Goal: Information Seeking & Learning: Check status

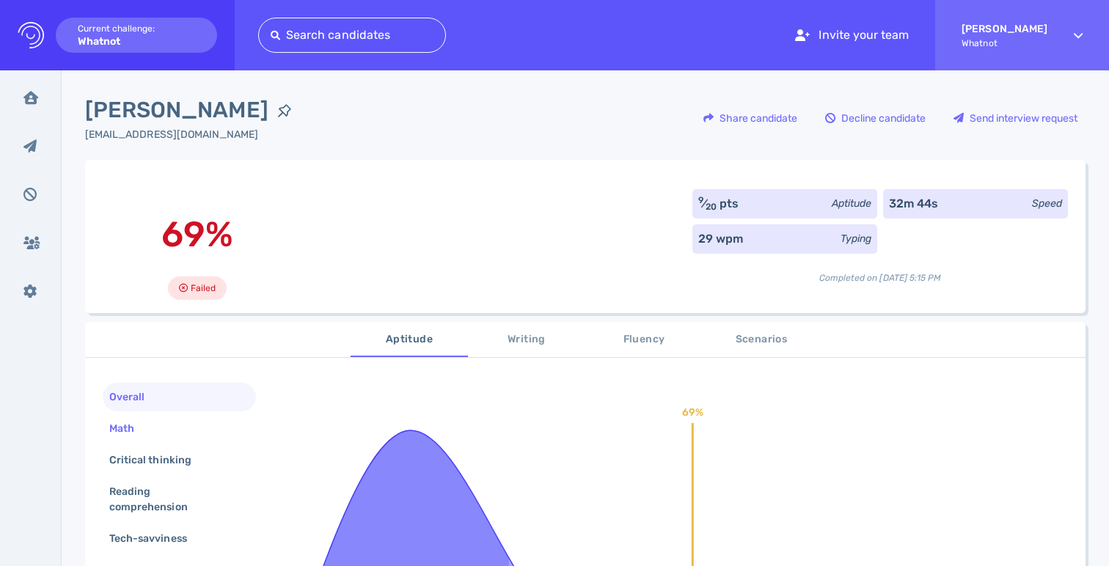
click at [158, 436] on div "Math" at bounding box center [179, 428] width 153 height 29
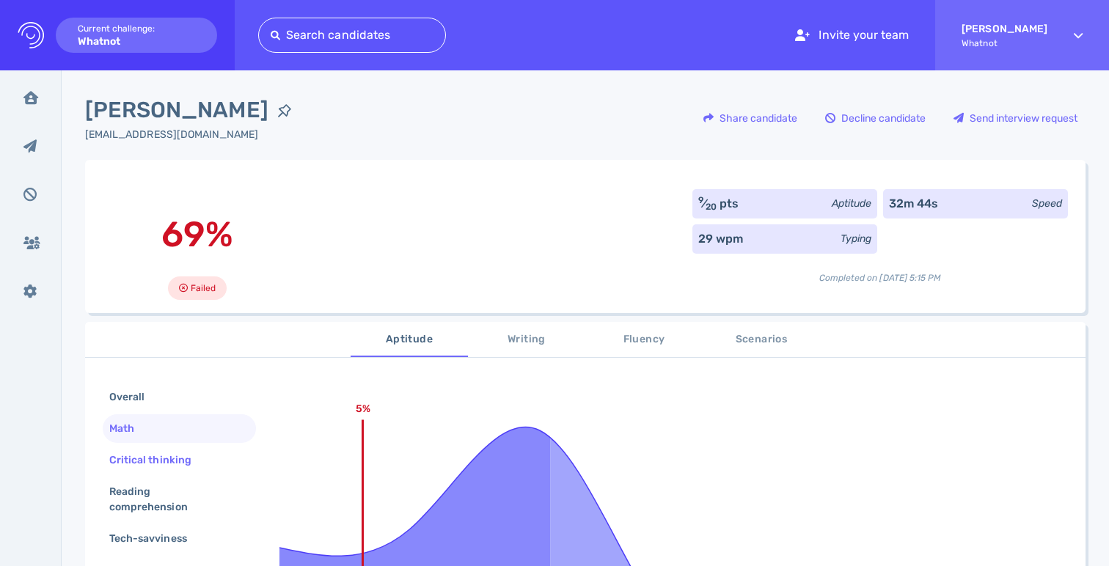
click at [167, 466] on div "Critical thinking" at bounding box center [157, 459] width 103 height 21
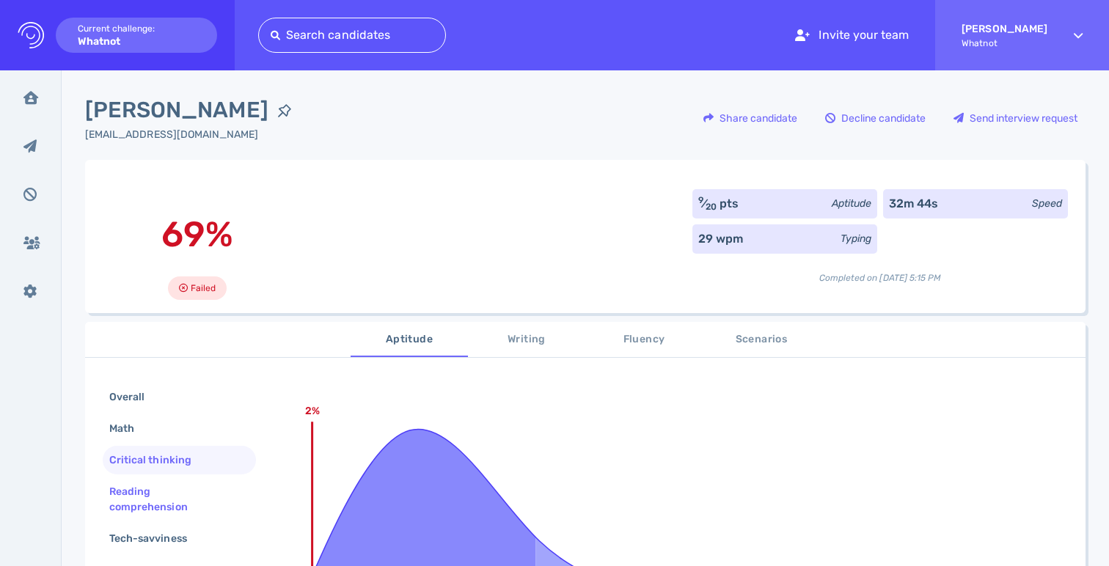
drag, startPoint x: 174, startPoint y: 492, endPoint x: 184, endPoint y: 513, distance: 23.3
click at [174, 492] on div "Reading comprehension" at bounding box center [173, 499] width 134 height 37
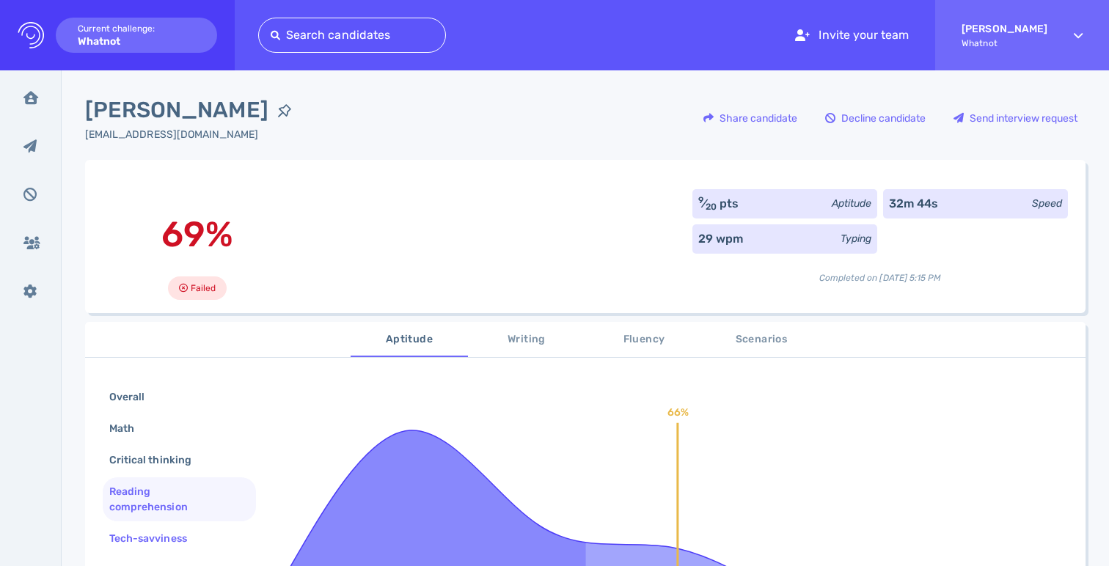
click at [192, 528] on div "Tech-savviness" at bounding box center [179, 538] width 153 height 29
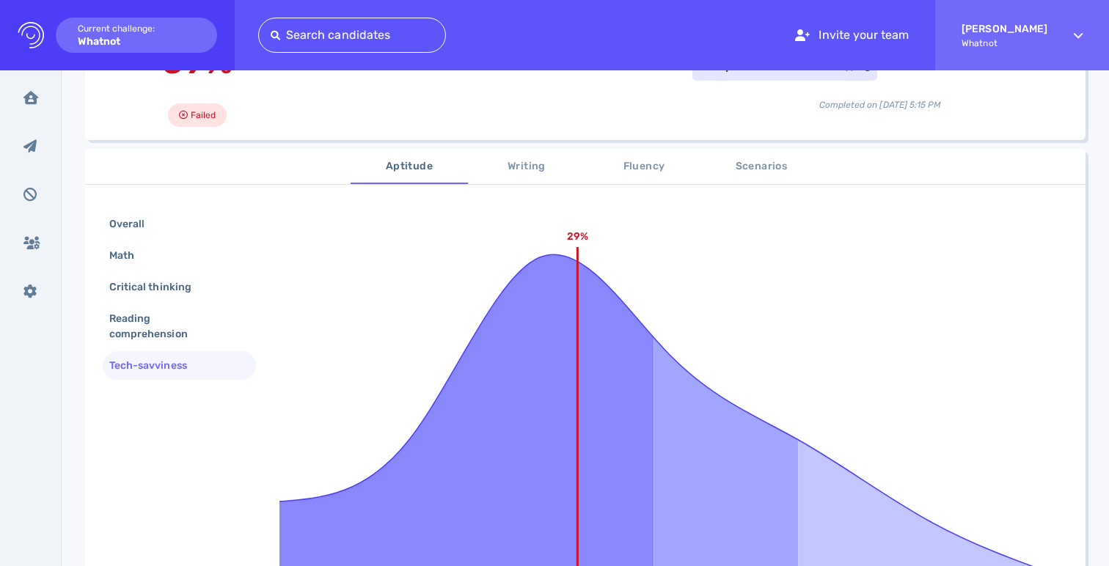
scroll to position [181, 0]
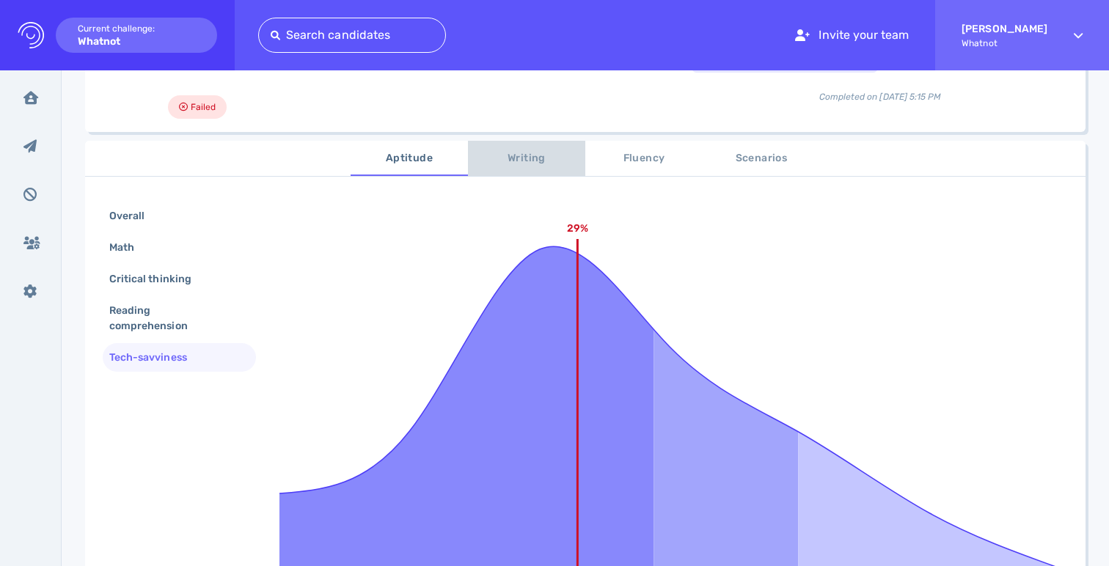
click at [538, 161] on span "Writing" at bounding box center [527, 159] width 100 height 18
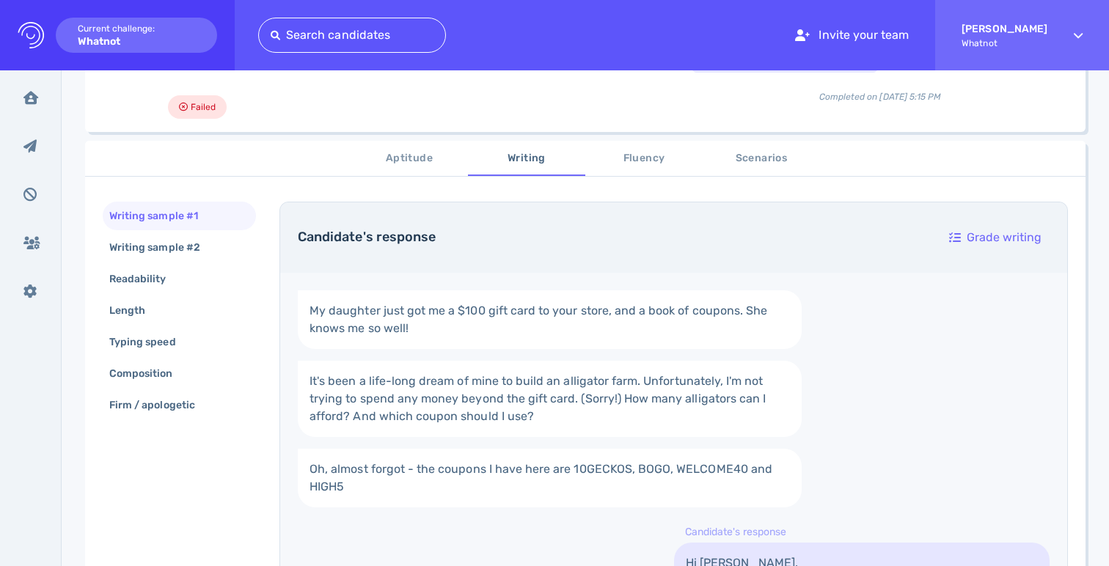
scroll to position [0, 0]
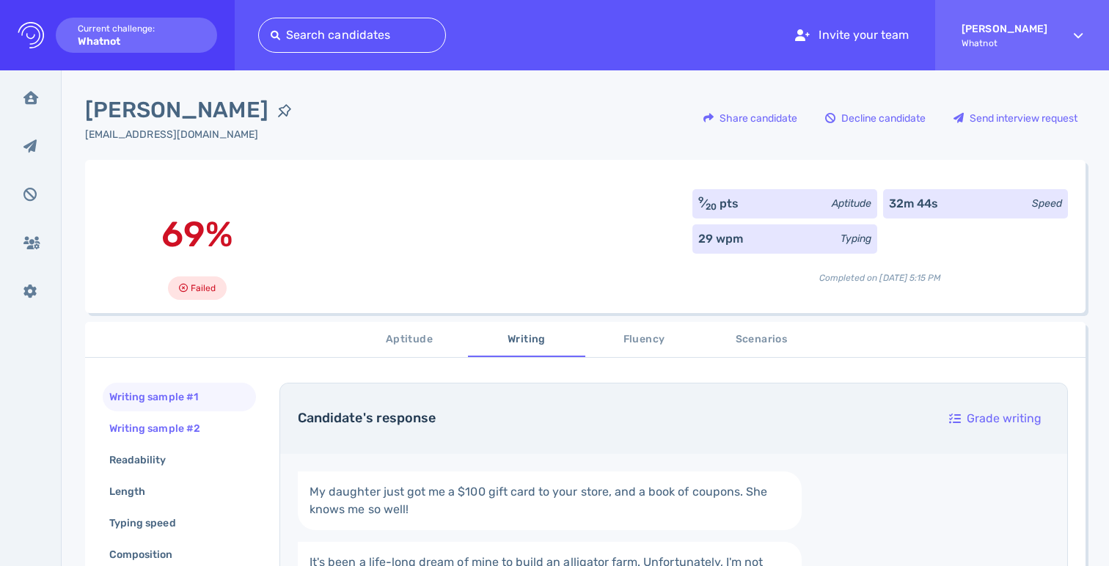
click at [203, 425] on div "Writing sample #2" at bounding box center [161, 428] width 111 height 21
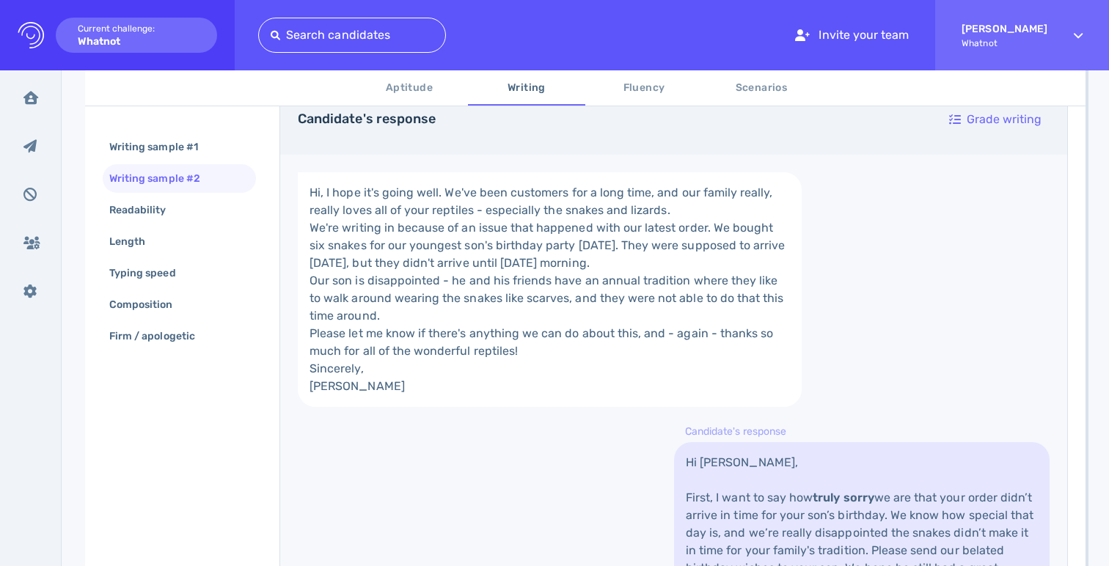
scroll to position [327, 0]
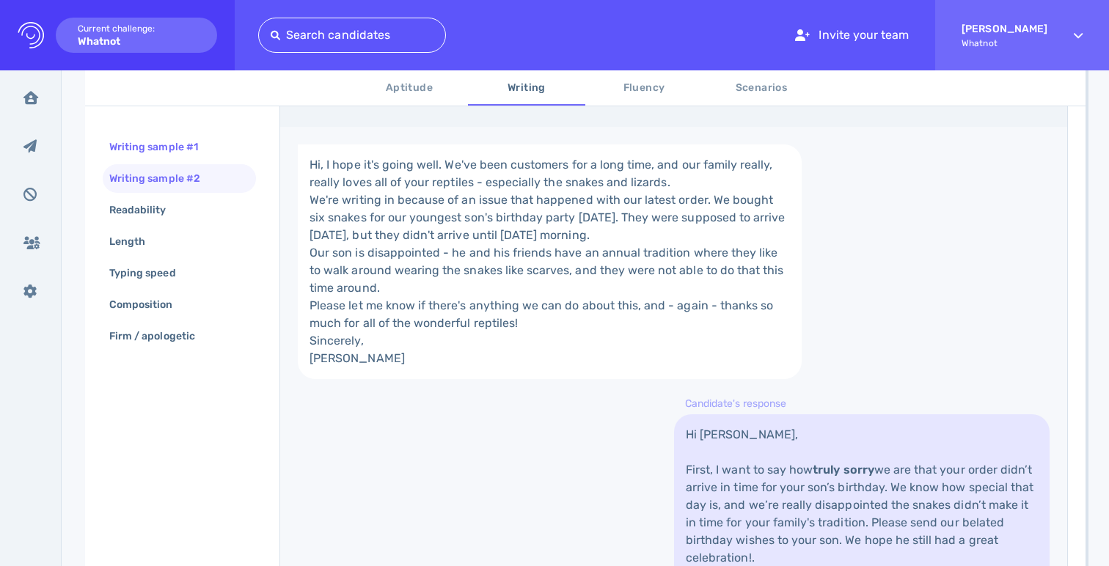
drag, startPoint x: 177, startPoint y: 144, endPoint x: 198, endPoint y: 146, distance: 20.6
click at [178, 144] on div "Writing sample #1" at bounding box center [160, 146] width 109 height 21
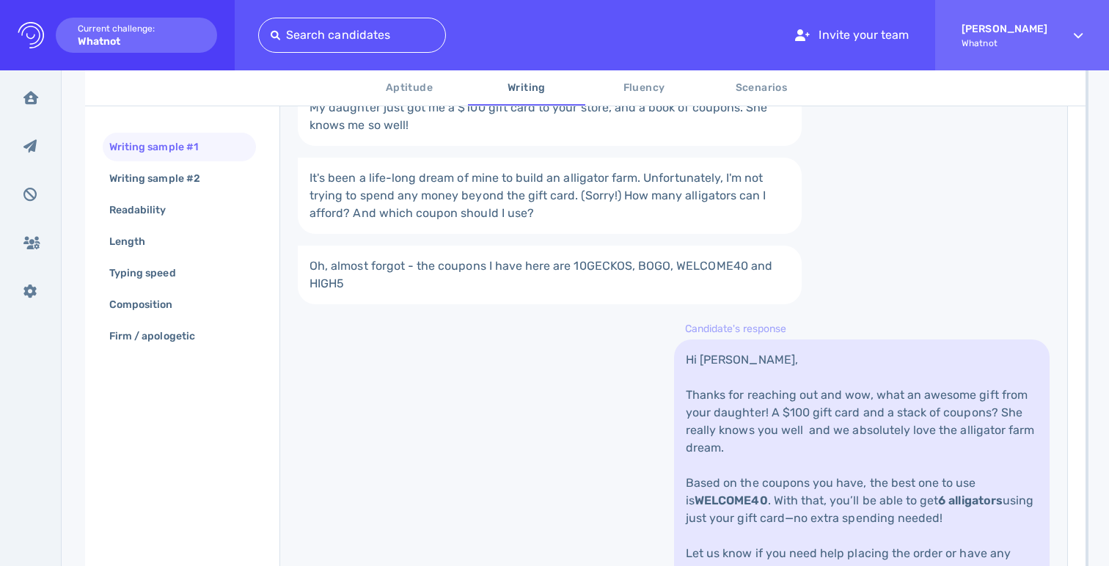
scroll to position [385, 0]
click at [218, 191] on div "Writing sample #2" at bounding box center [179, 178] width 153 height 29
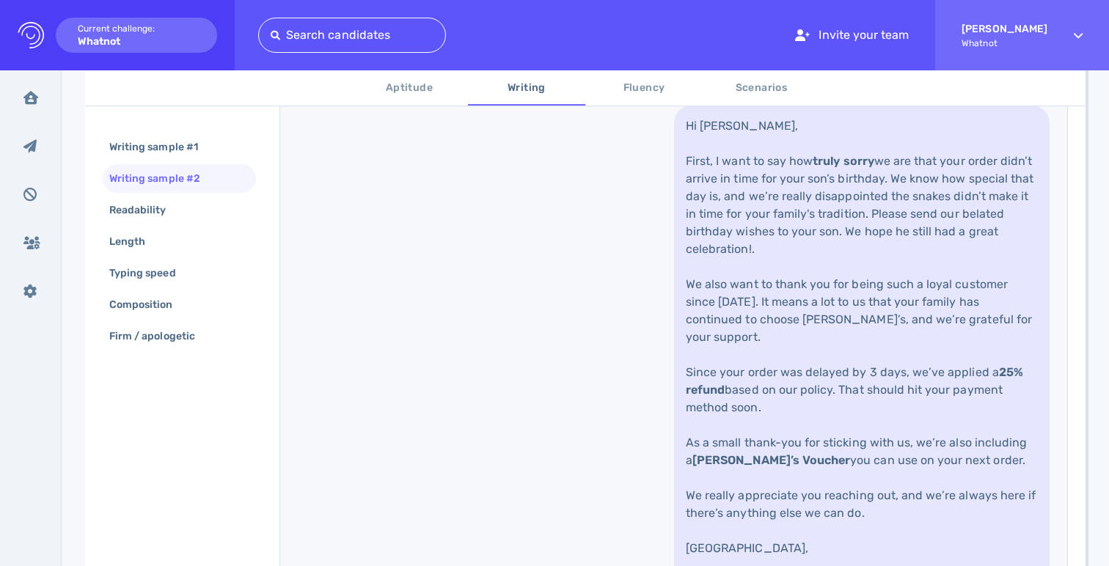
scroll to position [639, 0]
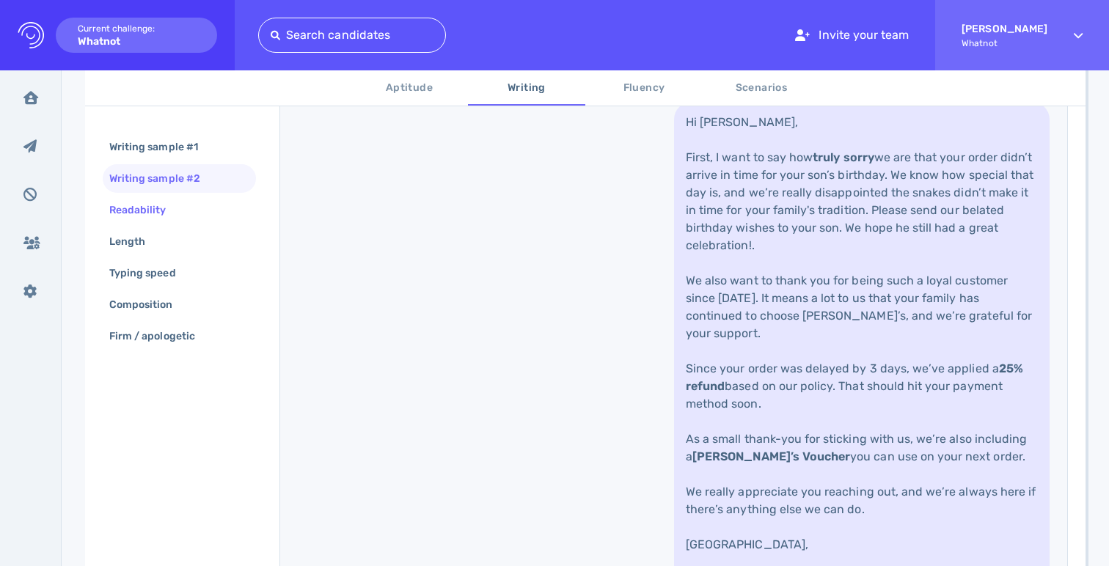
click at [225, 221] on div "Readability" at bounding box center [179, 210] width 153 height 29
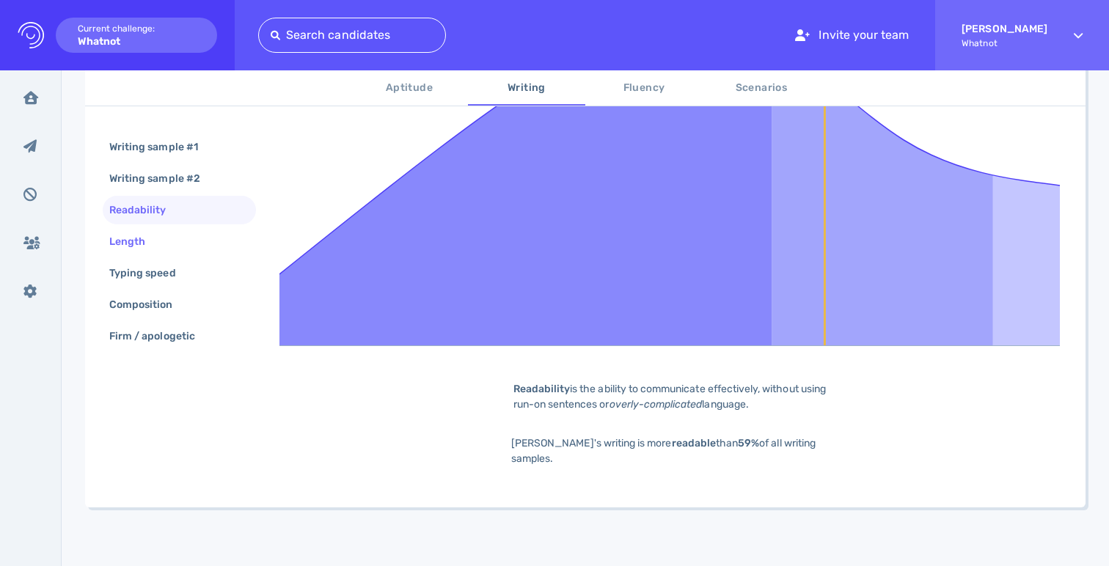
click at [219, 248] on div "Length" at bounding box center [179, 241] width 153 height 29
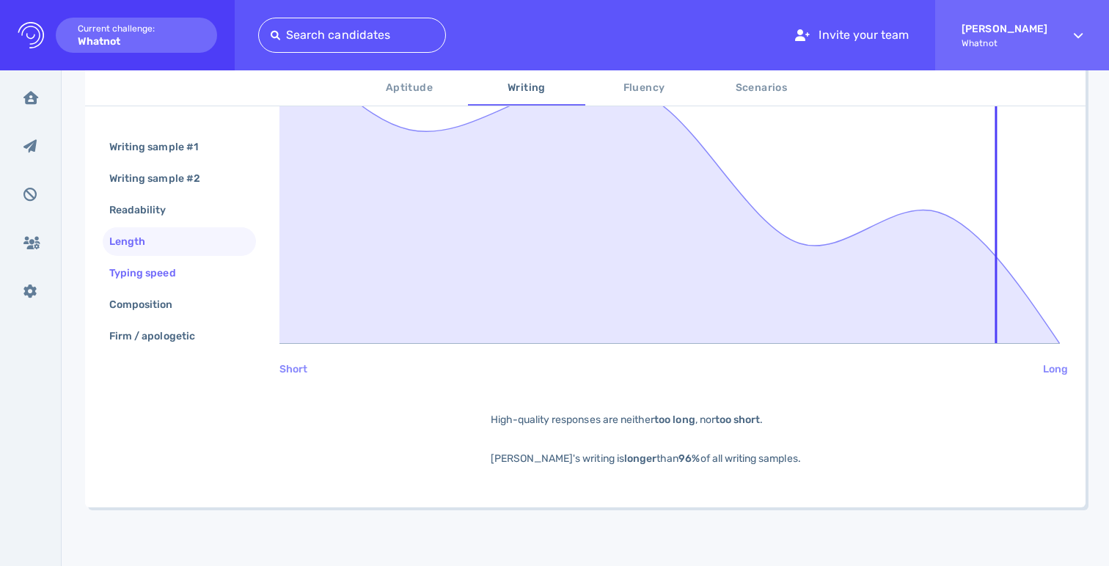
click at [219, 274] on div "Typing speed" at bounding box center [179, 273] width 153 height 29
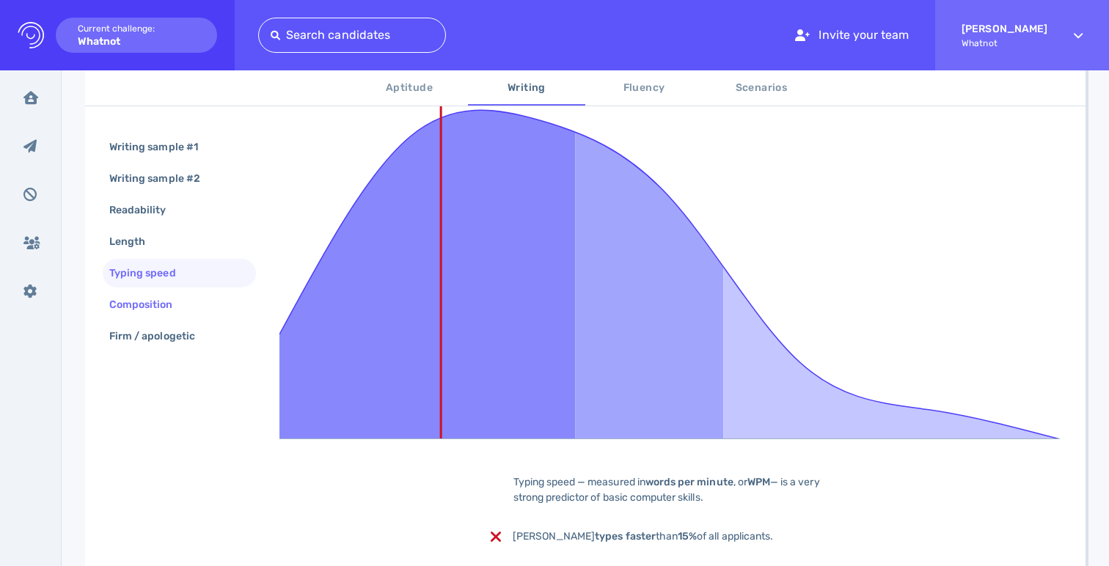
click at [217, 293] on div "Composition" at bounding box center [179, 304] width 153 height 29
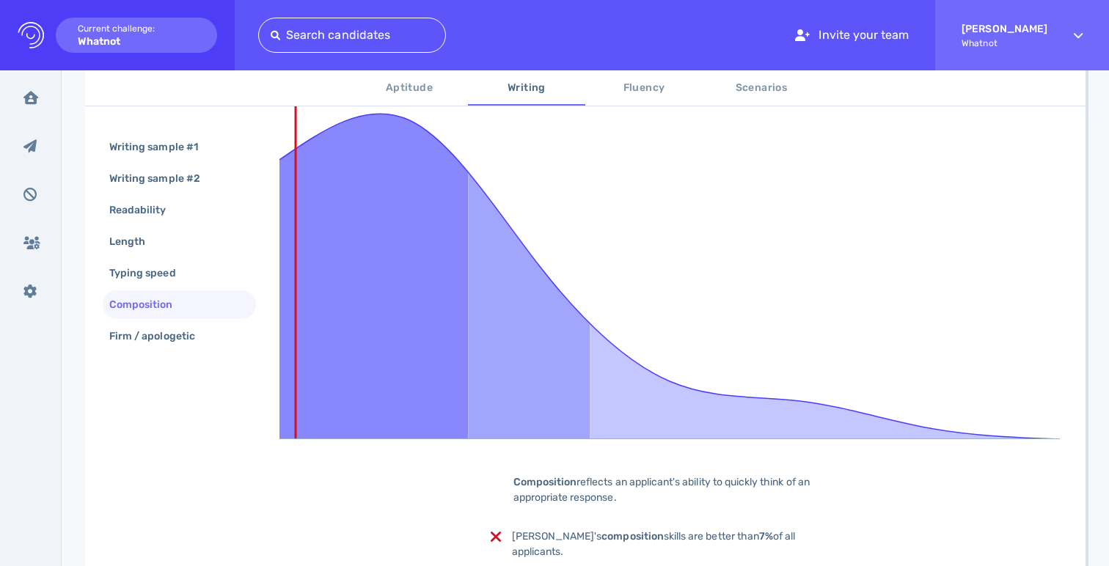
click at [604, 102] on button "Fluency" at bounding box center [643, 87] width 117 height 35
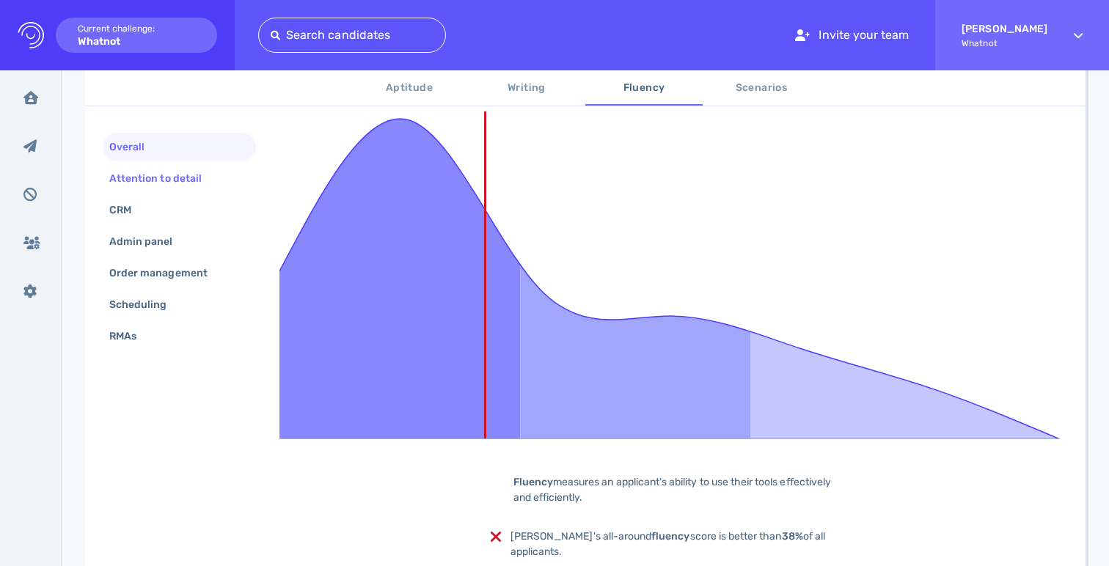
drag, startPoint x: 215, startPoint y: 187, endPoint x: 223, endPoint y: 189, distance: 8.4
click at [215, 187] on div "Attention to detail" at bounding box center [162, 178] width 113 height 21
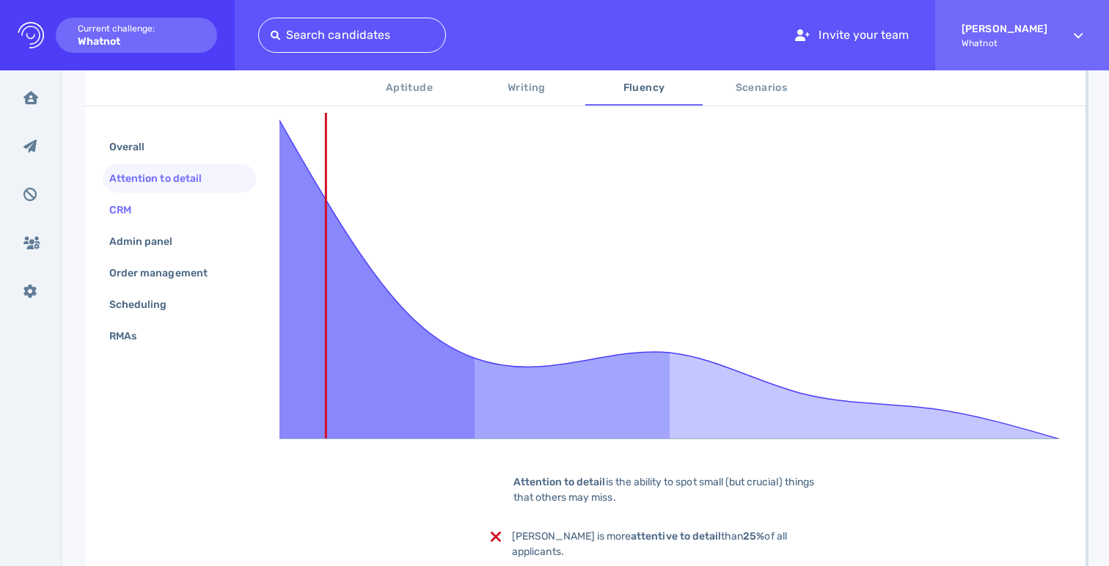
drag, startPoint x: 174, startPoint y: 210, endPoint x: 185, endPoint y: 221, distance: 15.6
click at [174, 210] on div "CRM" at bounding box center [179, 210] width 153 height 29
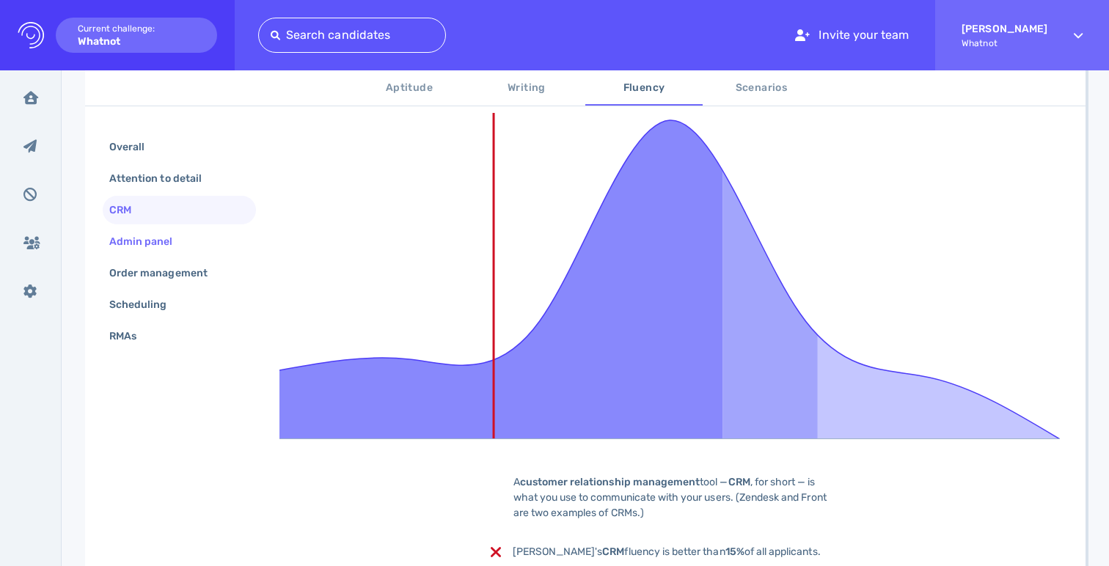
click at [191, 238] on div "Admin panel" at bounding box center [179, 241] width 153 height 29
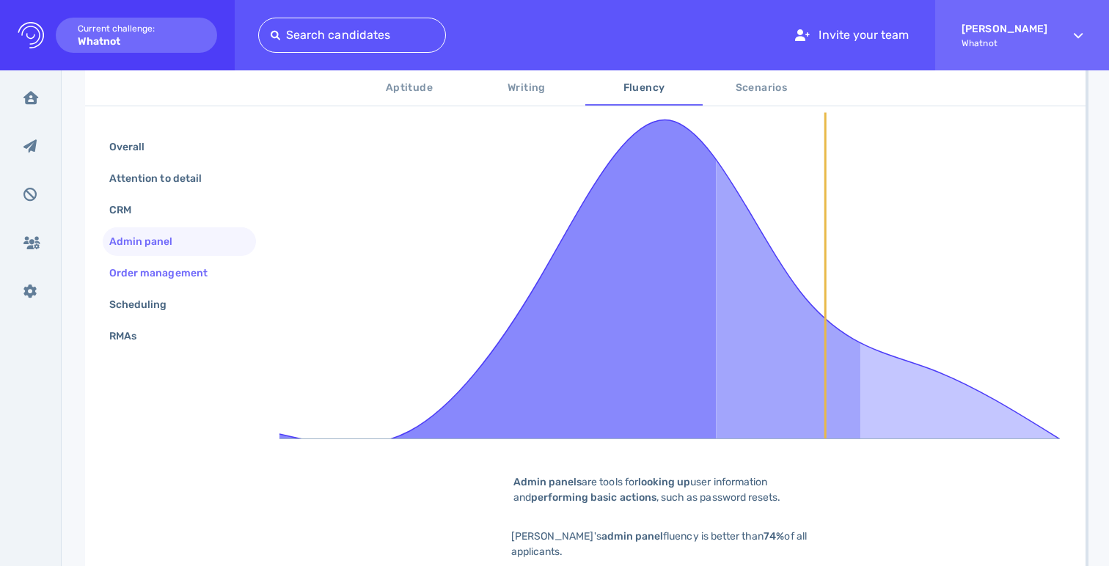
click at [200, 266] on div "Order management" at bounding box center [165, 272] width 119 height 21
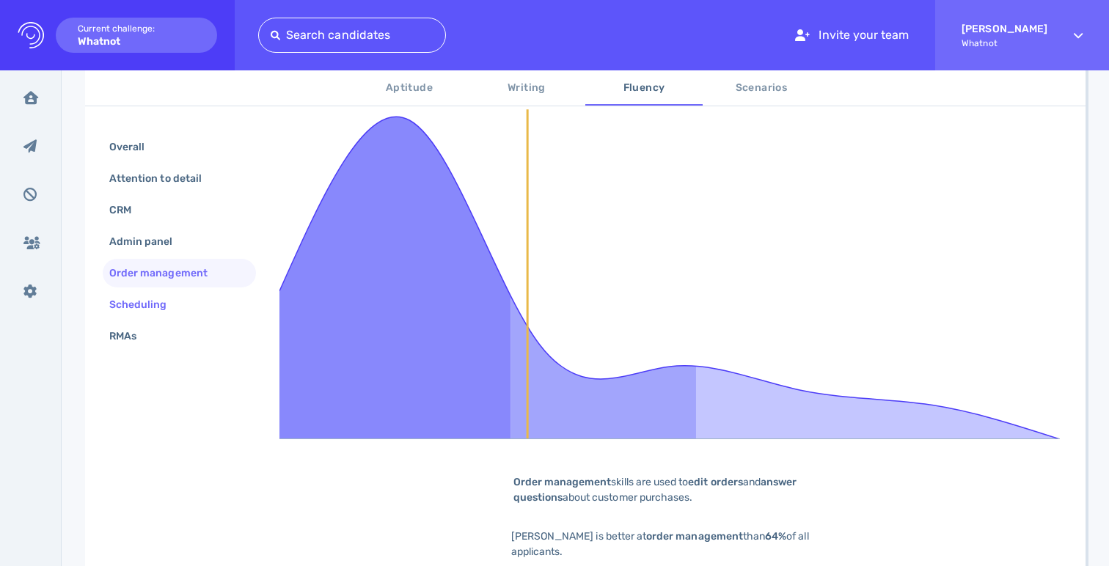
click at [174, 299] on div "Scheduling" at bounding box center [145, 304] width 78 height 21
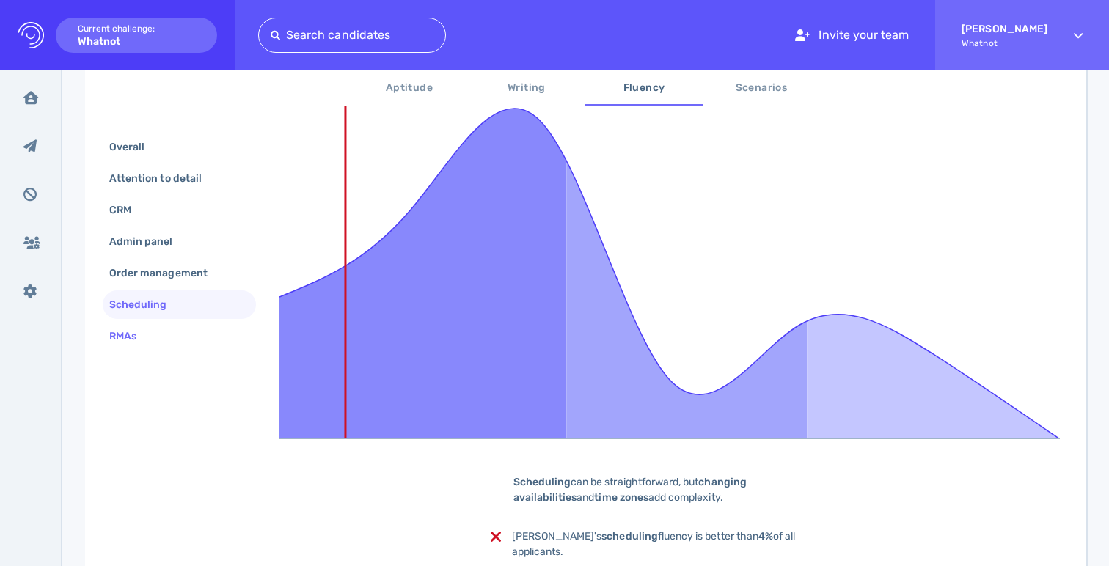
drag, startPoint x: 150, startPoint y: 337, endPoint x: 156, endPoint y: 331, distance: 8.4
click at [150, 337] on div "RMAs" at bounding box center [130, 336] width 48 height 21
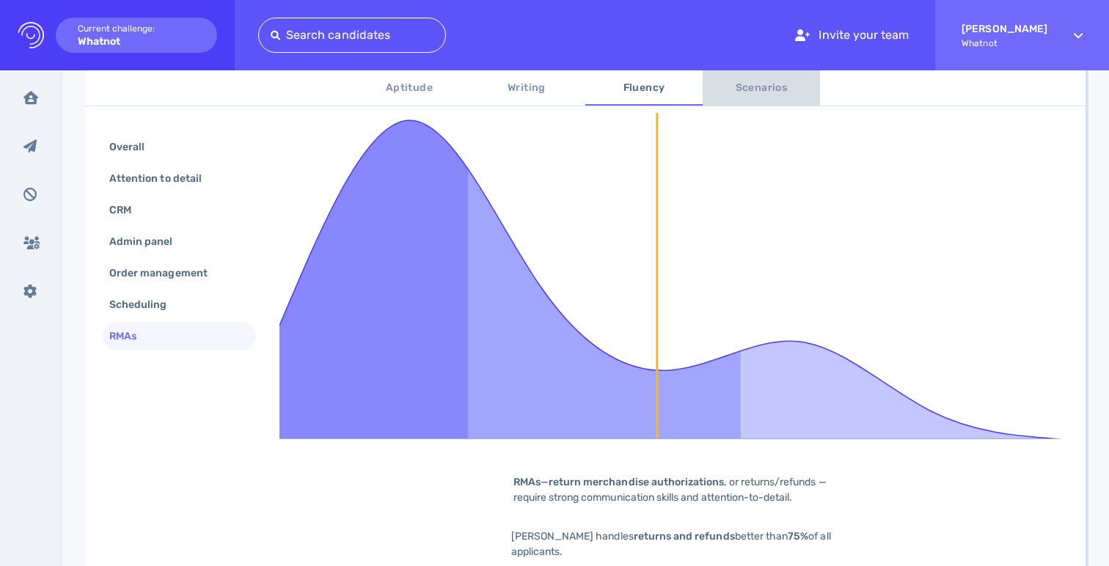
click at [734, 86] on span "Scenarios" at bounding box center [761, 88] width 100 height 18
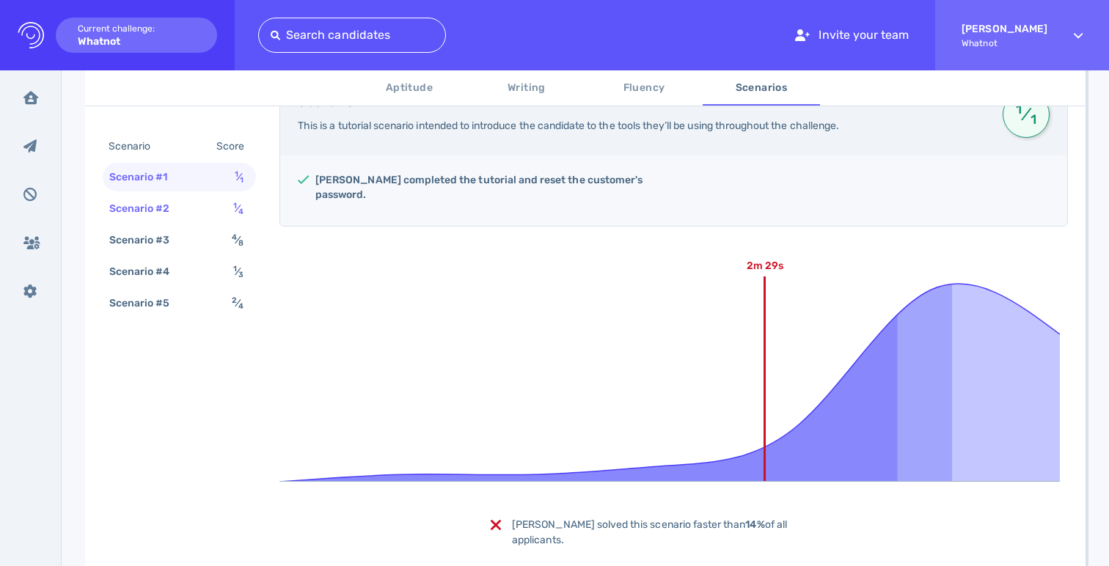
click at [214, 207] on div "Scenario #2 1 ⁄ 4" at bounding box center [179, 208] width 153 height 29
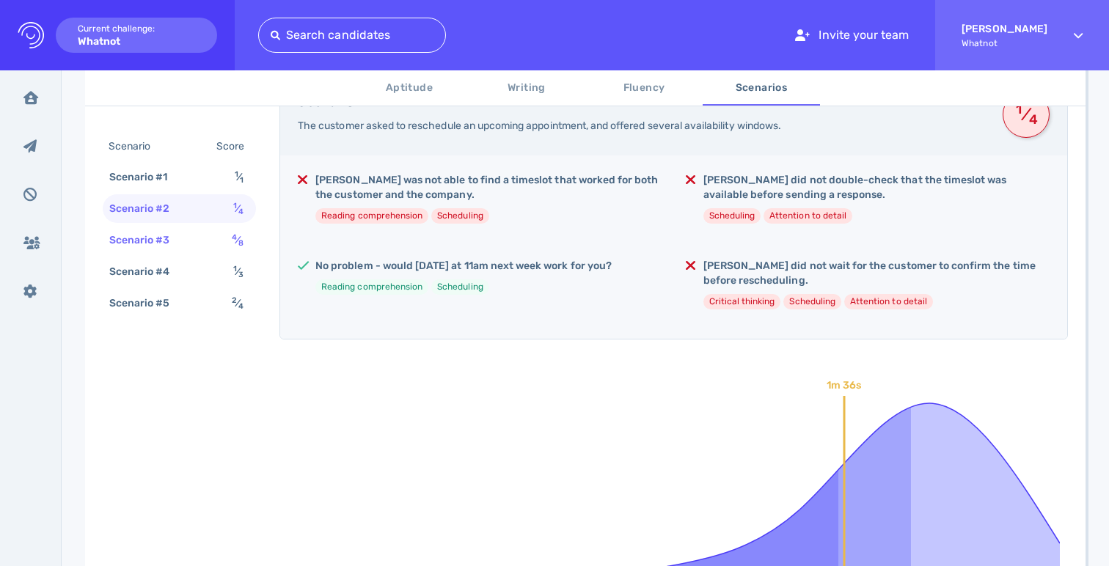
click at [177, 246] on div "Scenario #3" at bounding box center [146, 239] width 81 height 21
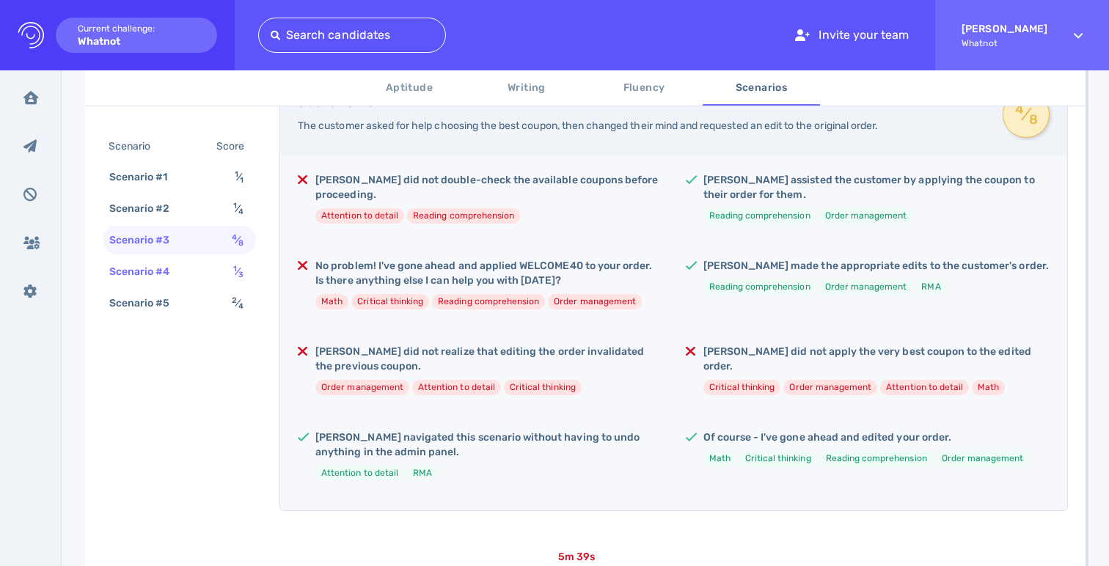
click at [193, 264] on div "Scenario #4 1 ⁄ 3" at bounding box center [179, 271] width 153 height 29
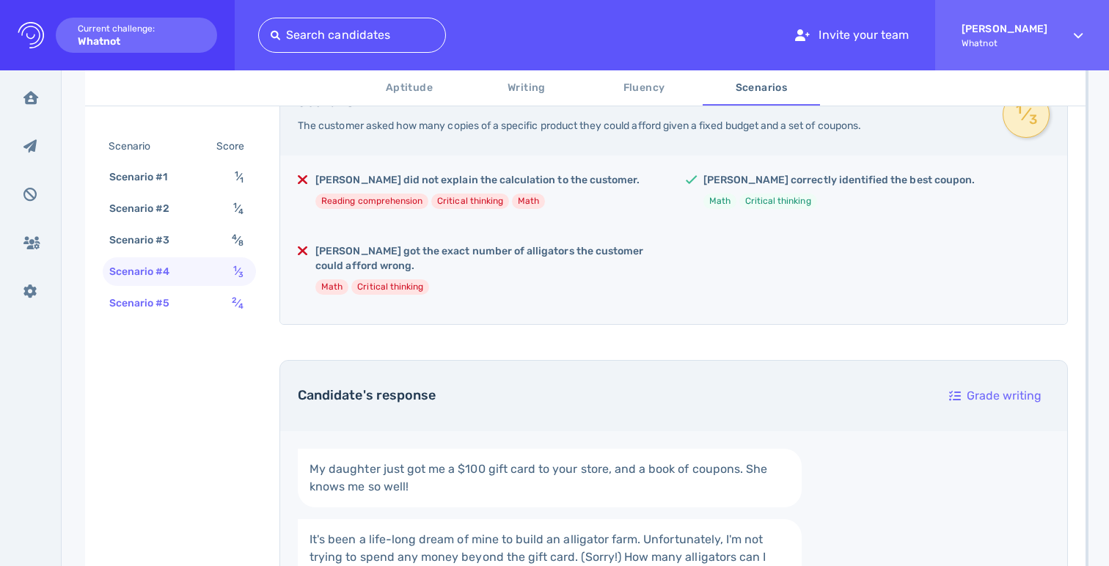
click at [206, 293] on div "Scenario #5 2 ⁄ 4" at bounding box center [179, 303] width 153 height 29
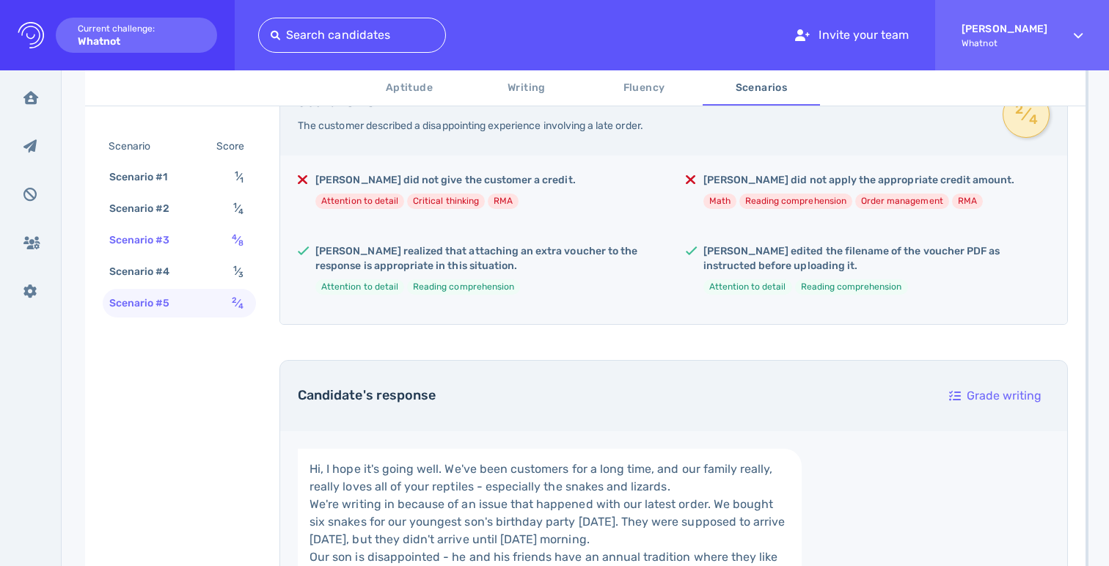
click at [206, 229] on div "Scenario #3 4 ⁄ 8" at bounding box center [179, 240] width 153 height 29
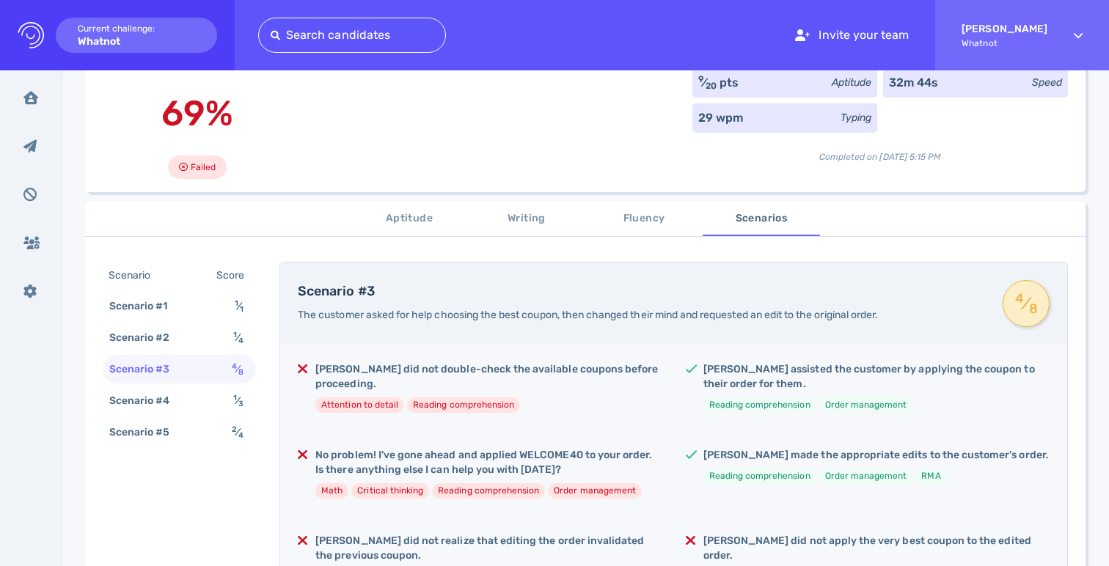
scroll to position [162, 0]
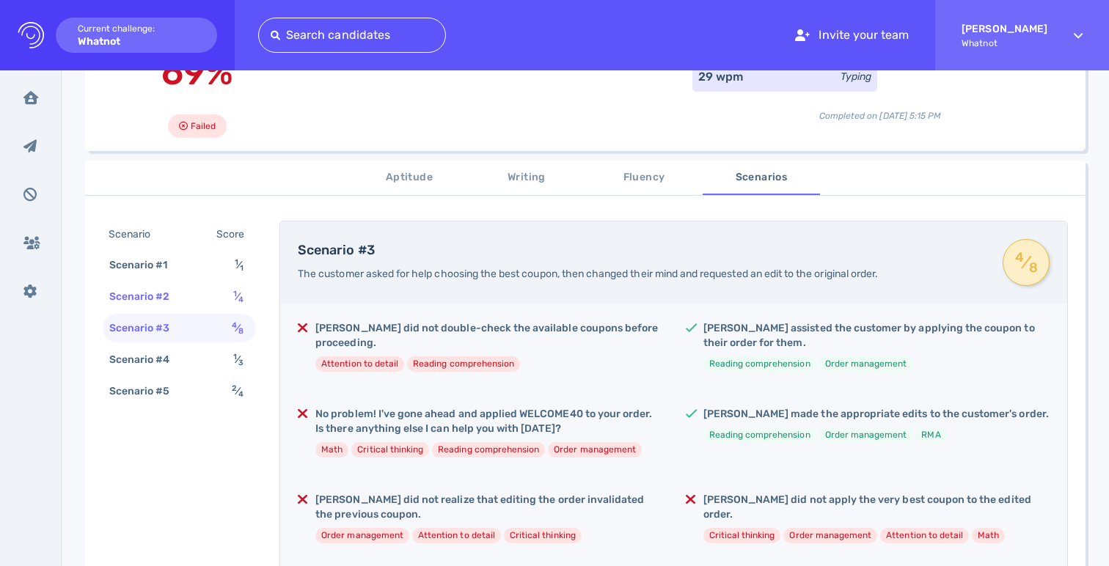
click at [199, 301] on div "Scenario #2 1 ⁄ 4" at bounding box center [179, 296] width 153 height 29
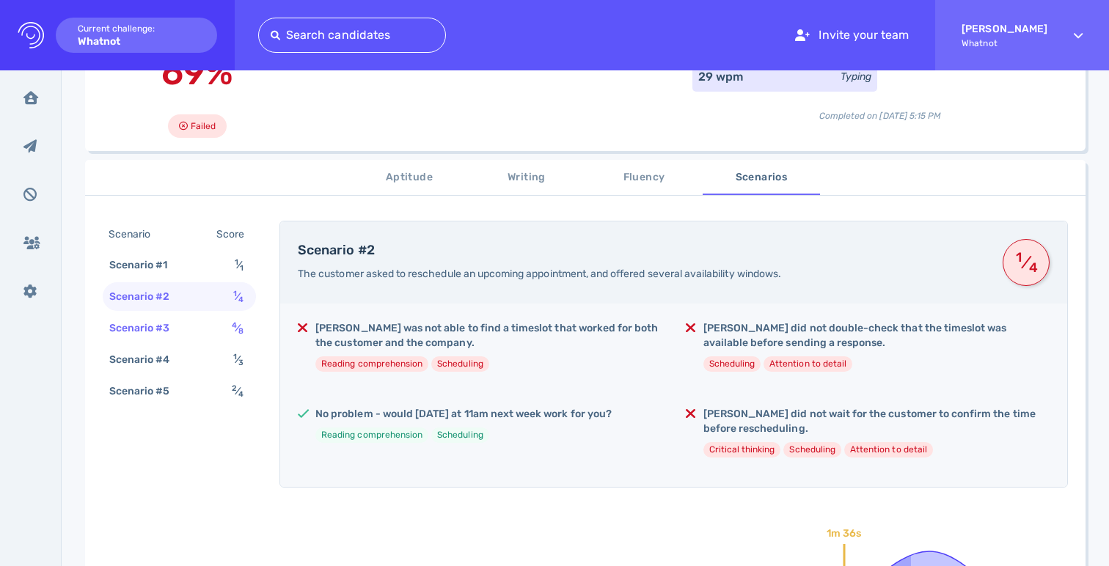
drag, startPoint x: 202, startPoint y: 317, endPoint x: 204, endPoint y: 337, distance: 19.9
click at [202, 317] on div "Scenario #3 4 ⁄ 8" at bounding box center [179, 328] width 153 height 29
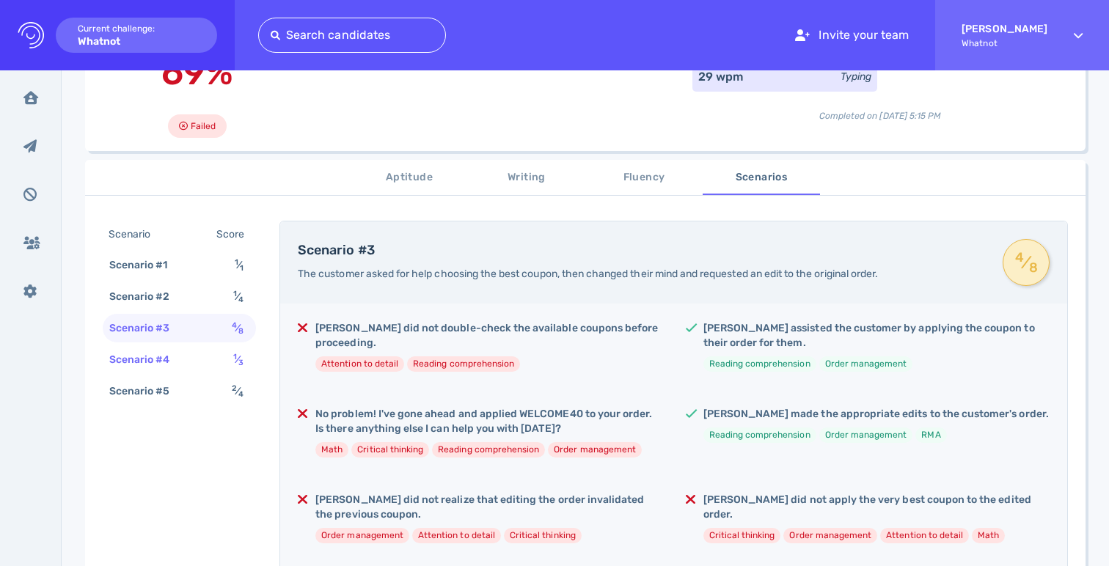
click at [205, 348] on div "Scenario #4 1 ⁄ 3" at bounding box center [179, 359] width 153 height 29
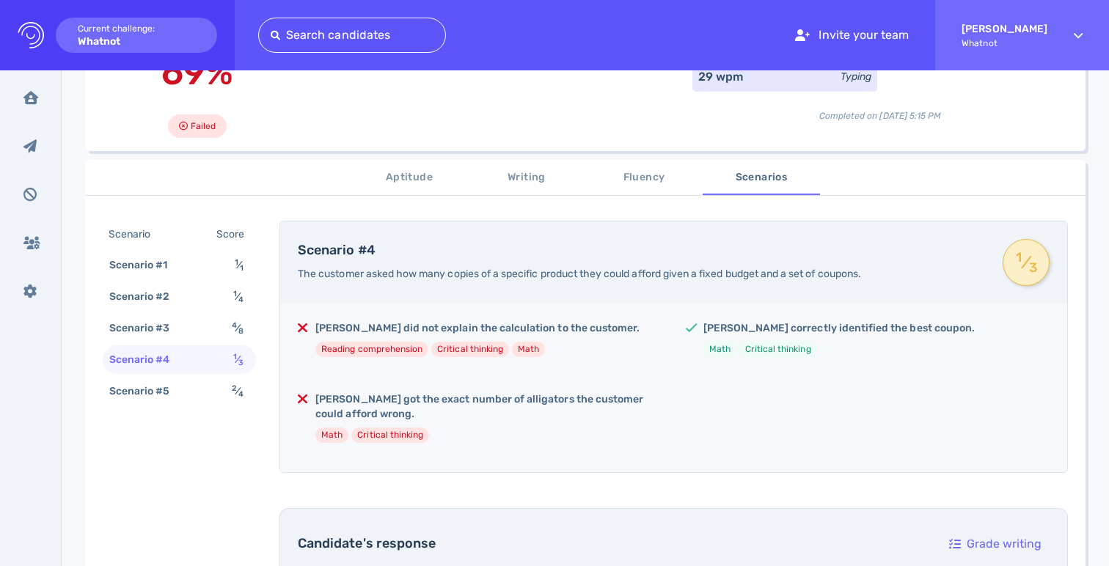
click at [205, 377] on div "Scenario Score Scenario #1 1 ⁄ 1 Scenario #2 1 ⁄ 4 Scenario #3 4 ⁄ 8 Scenario #…" at bounding box center [179, 315] width 153 height 188
click at [205, 387] on div "Scenario #5 2 ⁄ 4" at bounding box center [179, 391] width 153 height 29
